Goal: Task Accomplishment & Management: Use online tool/utility

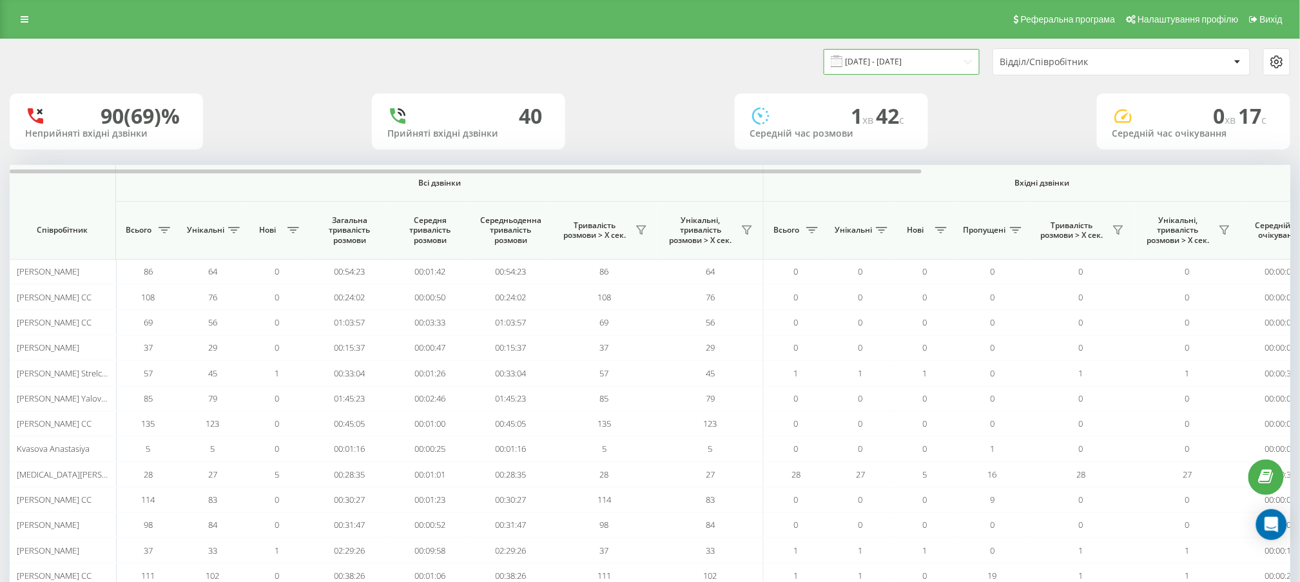
click at [899, 73] on input "[DATE] - [DATE]" at bounding box center [902, 61] width 156 height 25
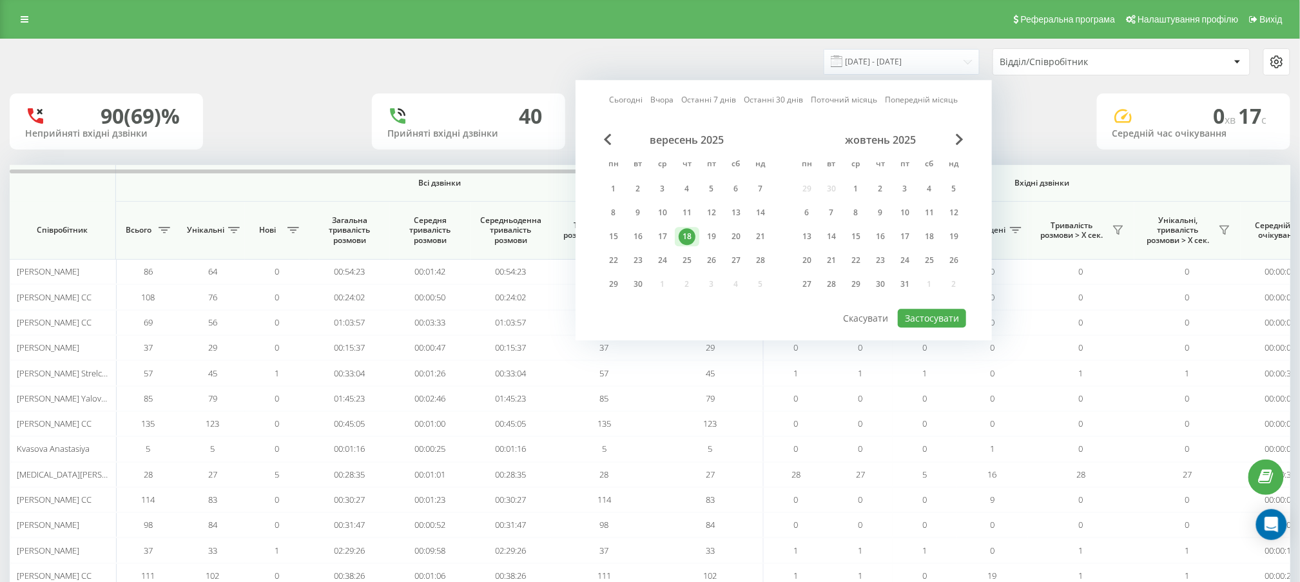
click at [656, 101] on link "Вчора" at bounding box center [662, 100] width 23 height 12
click at [913, 310] on button "Застосувати" at bounding box center [932, 318] width 68 height 19
type input "[DATE] - [DATE]"
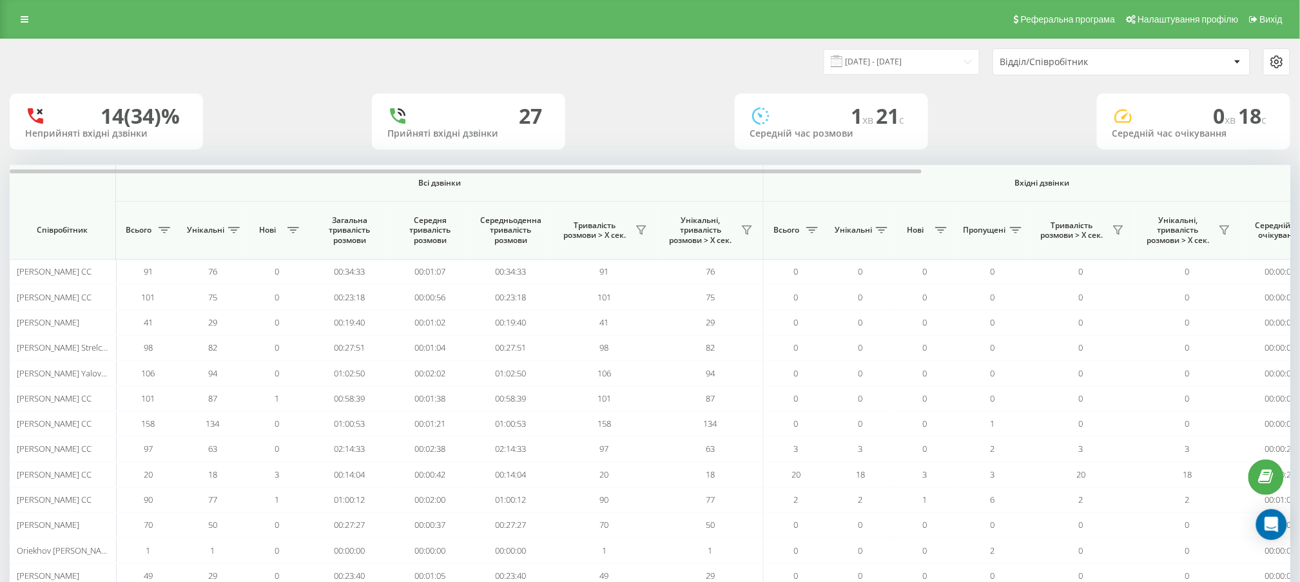
click at [1047, 63] on div "Відділ/Співробітник" at bounding box center [1077, 62] width 154 height 11
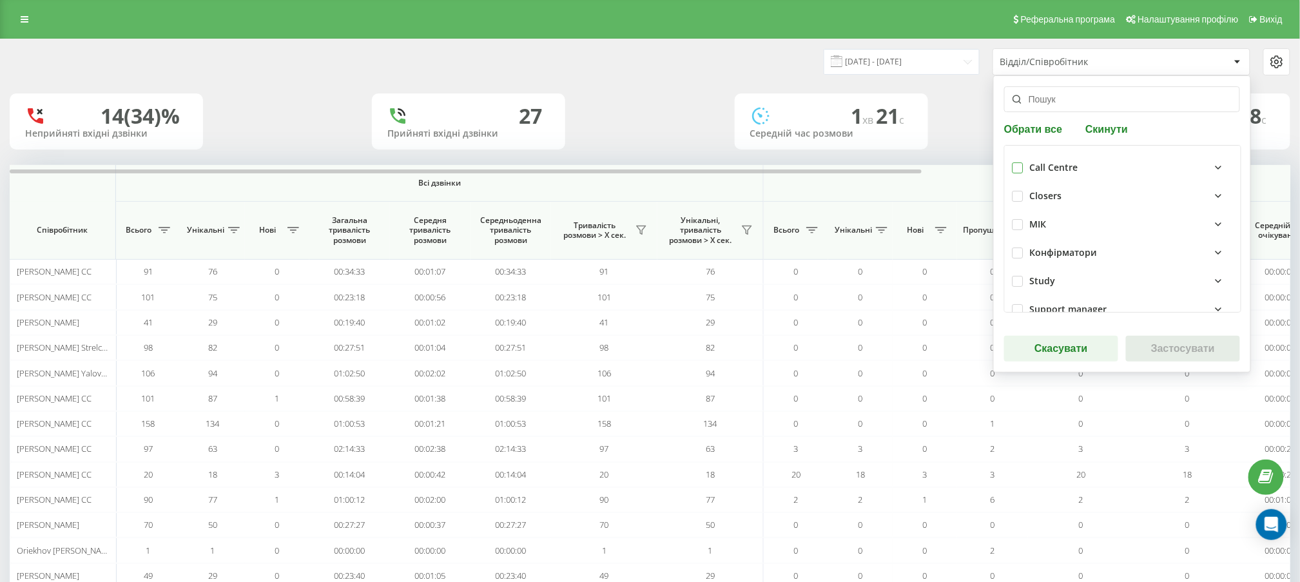
click at [1017, 162] on label at bounding box center [1018, 162] width 11 height 0
checkbox input "true"
click at [1162, 360] on button "Застосувати" at bounding box center [1183, 349] width 114 height 26
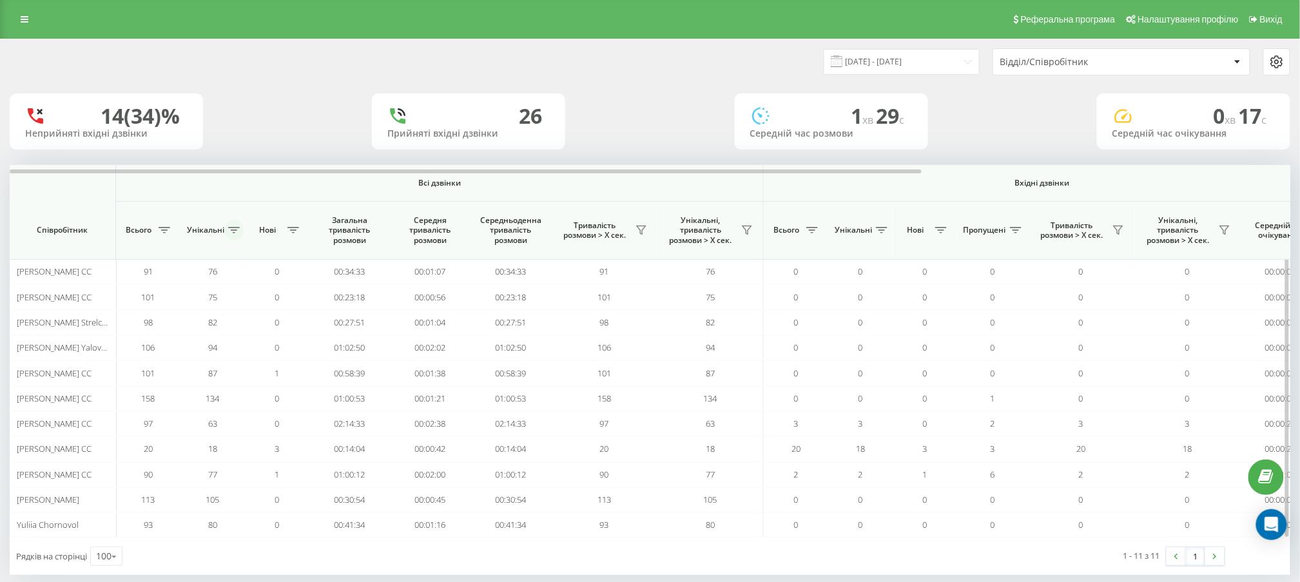
click at [233, 228] on icon at bounding box center [234, 230] width 12 height 6
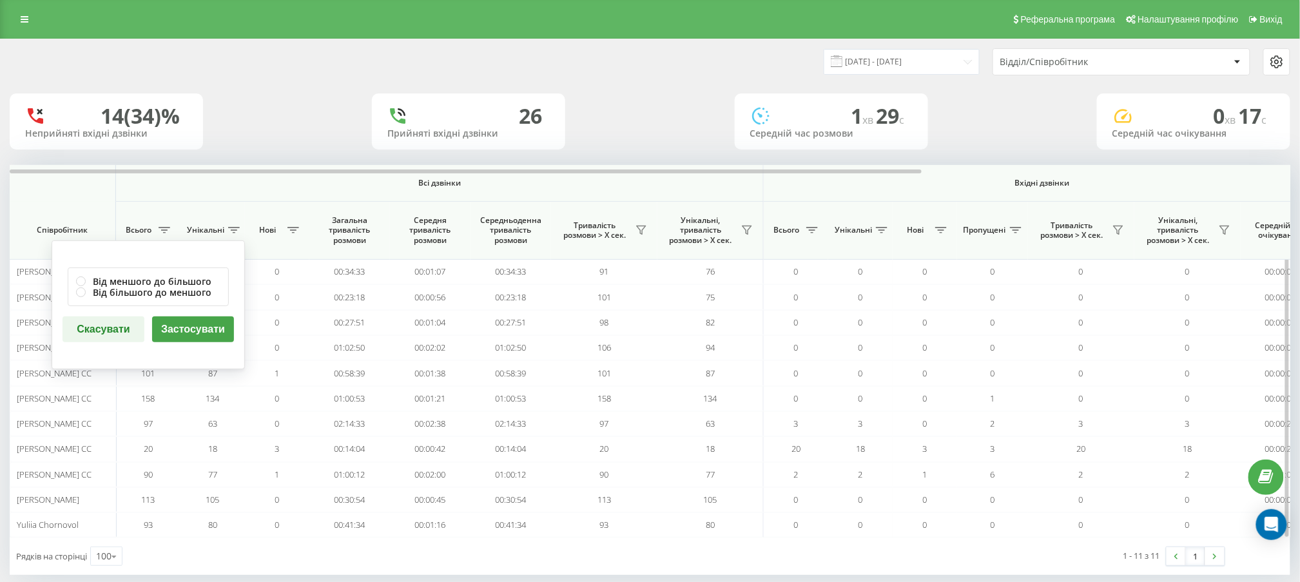
click at [141, 300] on div "Від меншого до більшого Від більшого до меншого" at bounding box center [148, 286] width 161 height 39
click at [155, 295] on label "Від більшого до меншого" at bounding box center [148, 292] width 144 height 11
radio input "true"
click at [177, 331] on button "Застосувати" at bounding box center [193, 329] width 82 height 26
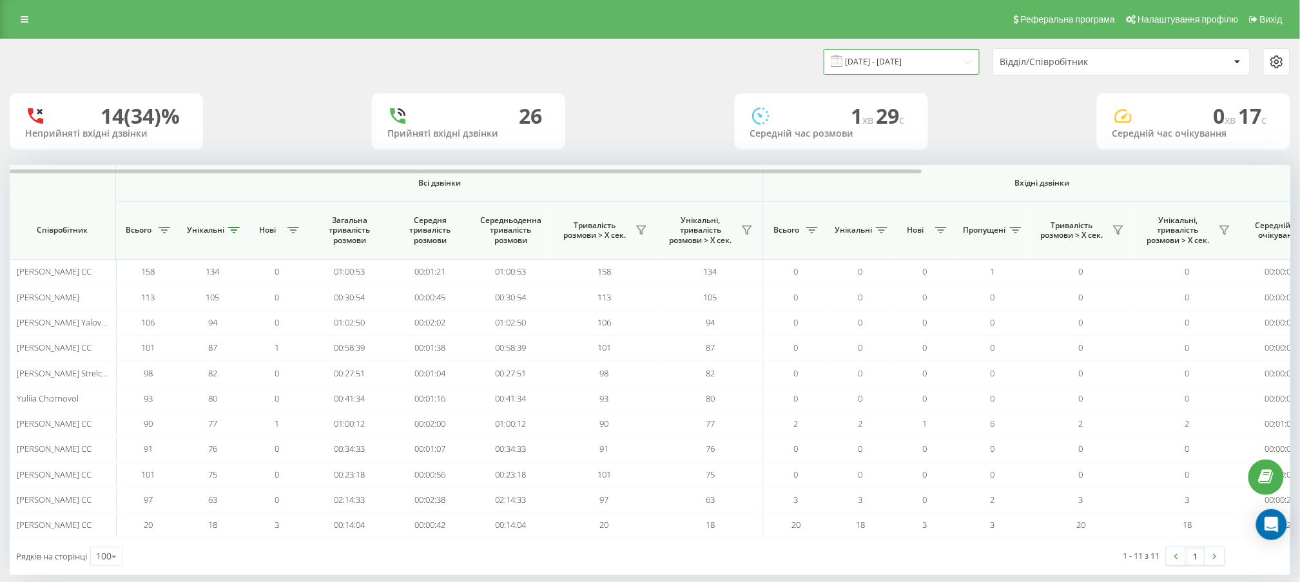
click at [879, 70] on input "[DATE] - [DATE]" at bounding box center [902, 61] width 156 height 25
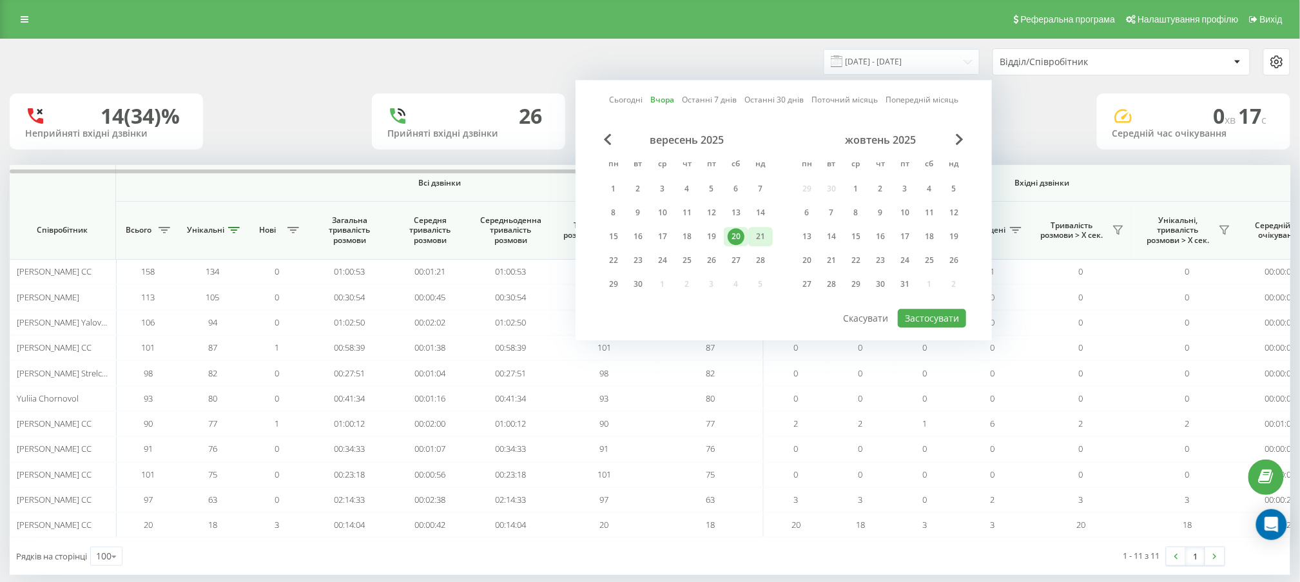
click at [755, 235] on div "21" at bounding box center [760, 236] width 17 height 17
click at [934, 316] on button "Застосувати" at bounding box center [932, 318] width 68 height 19
type input "[DATE] - [DATE]"
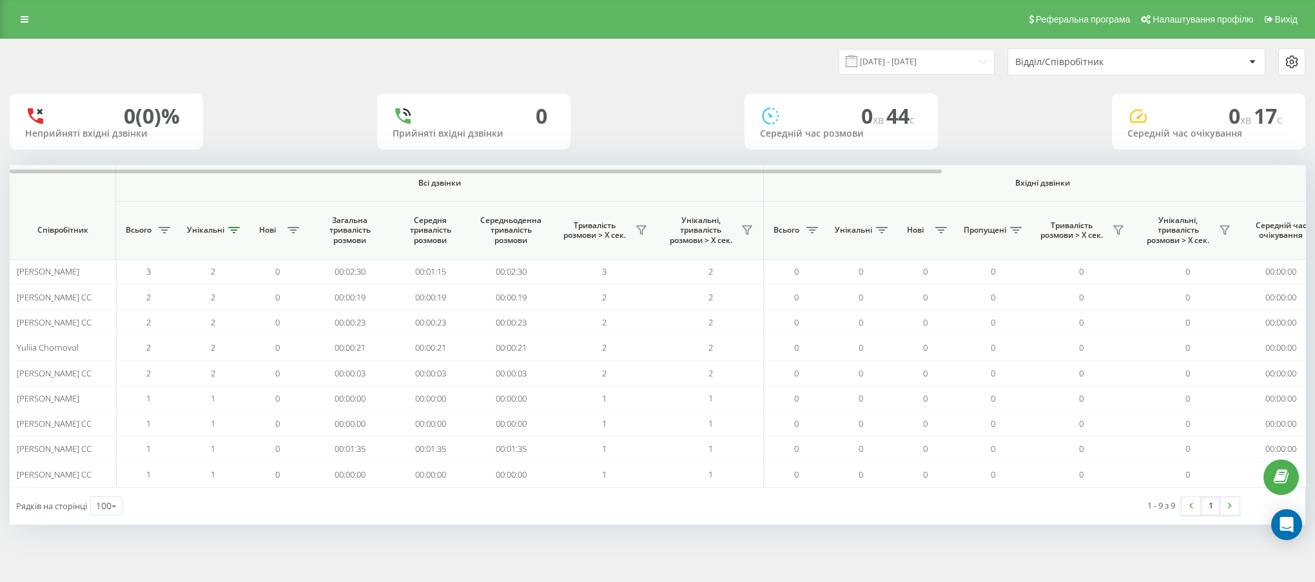
click at [1027, 63] on div "Відділ/Співробітник" at bounding box center [1092, 62] width 154 height 11
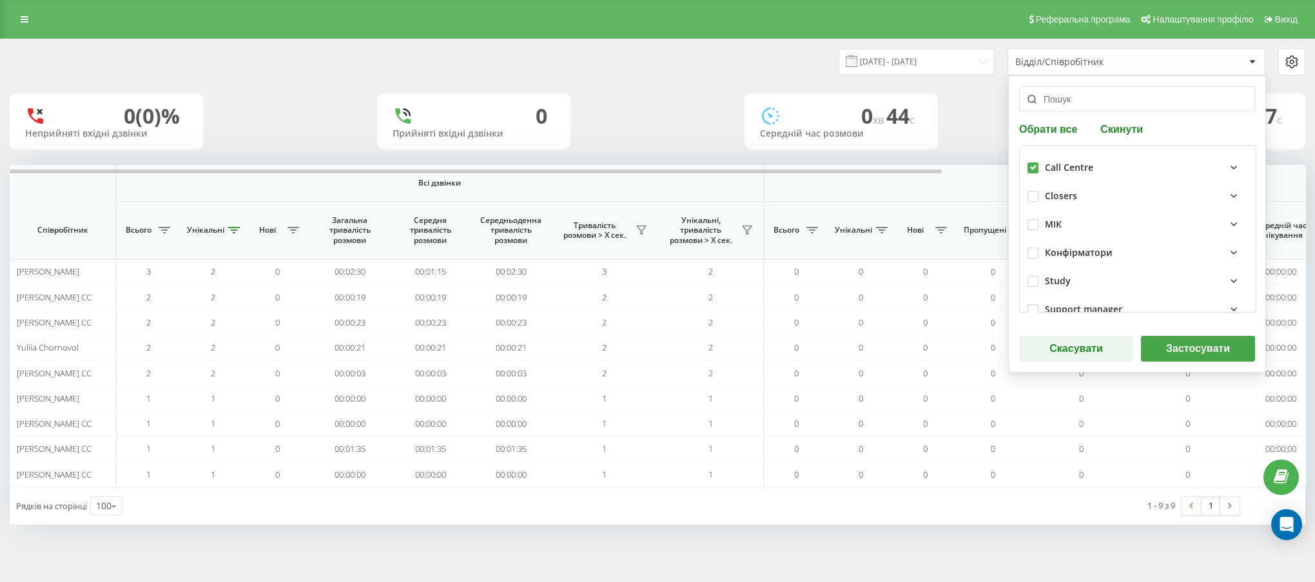
click at [1206, 342] on button "Застосувати" at bounding box center [1198, 349] width 114 height 26
